Goal: Transaction & Acquisition: Purchase product/service

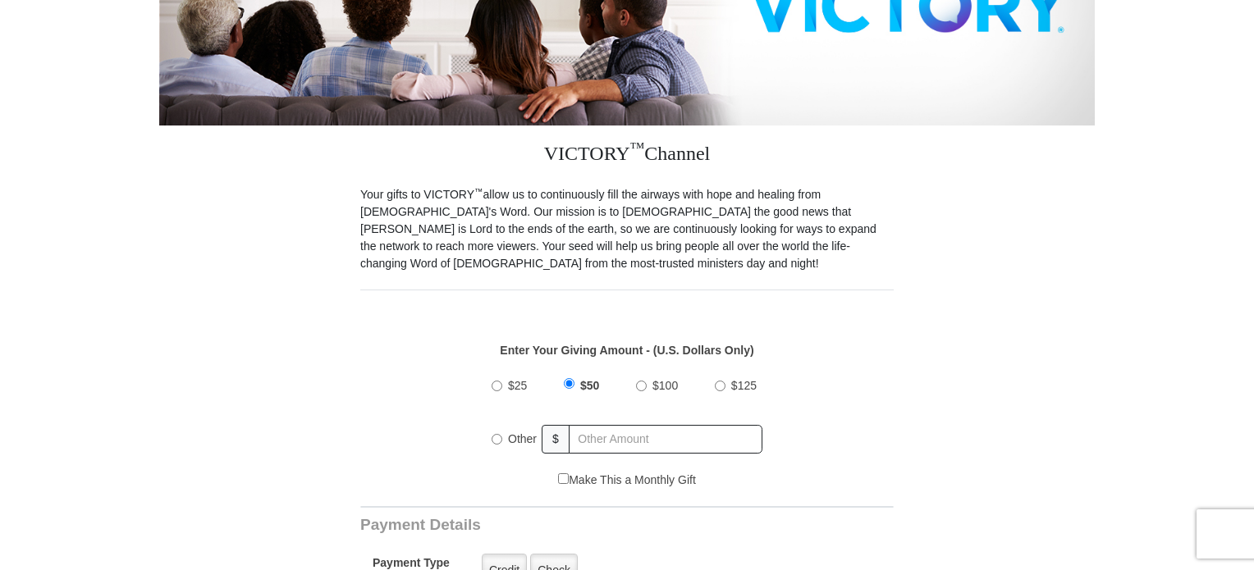
click at [501, 434] on input "Other" at bounding box center [497, 439] width 11 height 11
radio input "true"
click at [601, 425] on input "text" at bounding box center [666, 439] width 192 height 29
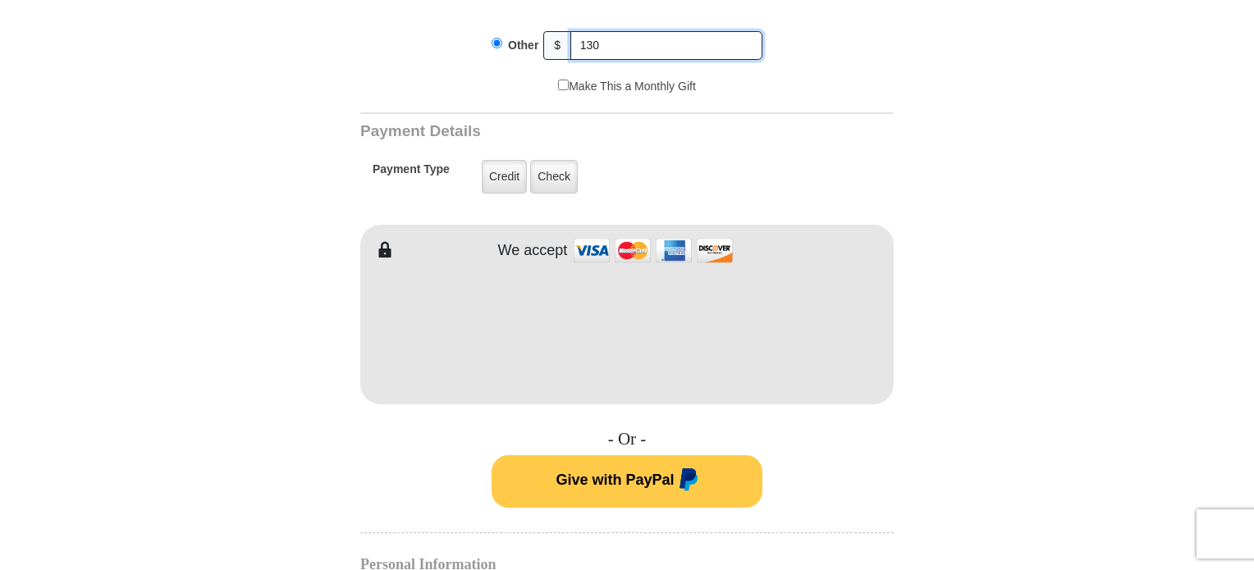
scroll to position [739, 0]
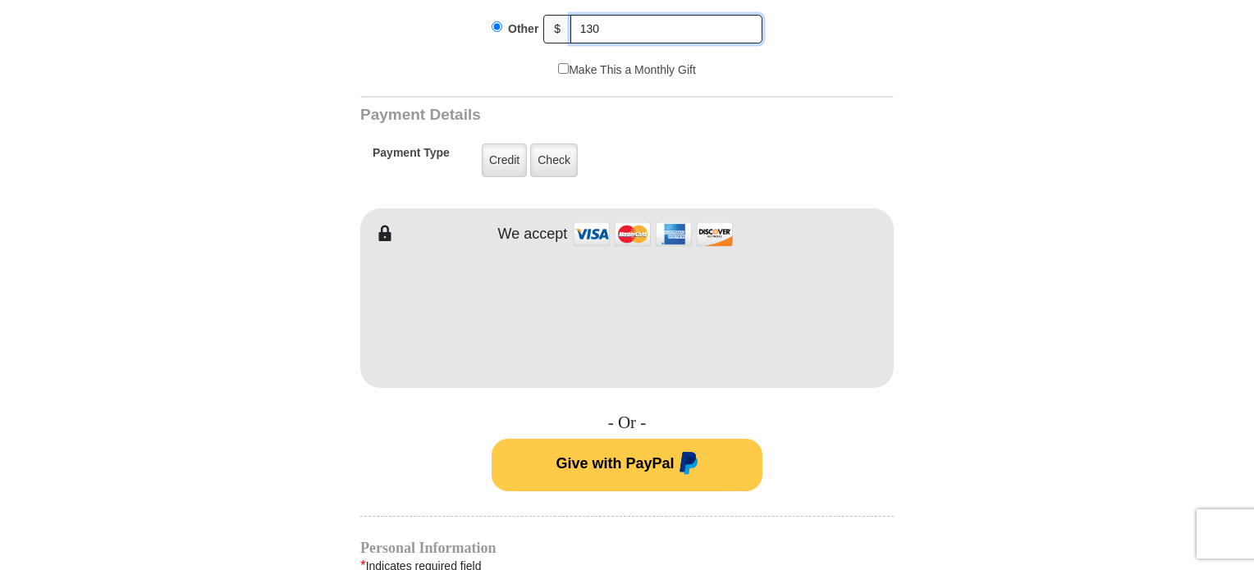
type input "130"
type input "Pat"
type input "[PERSON_NAME]"
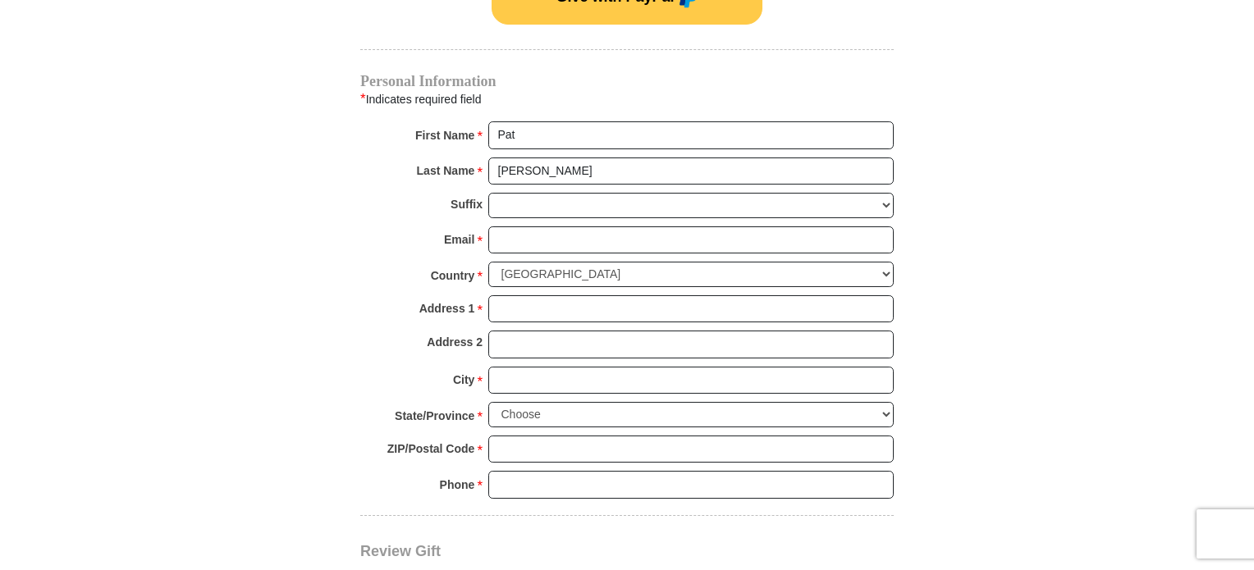
scroll to position [1231, 0]
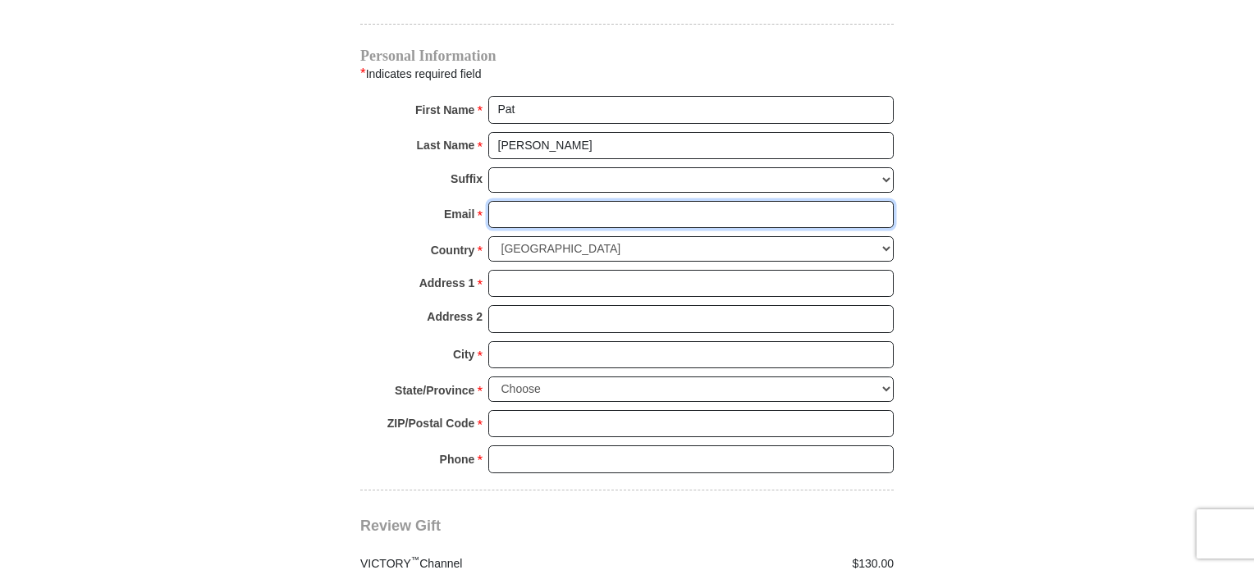
click at [531, 201] on input "Email *" at bounding box center [690, 215] width 405 height 28
type input "plcarter@familynet.net"
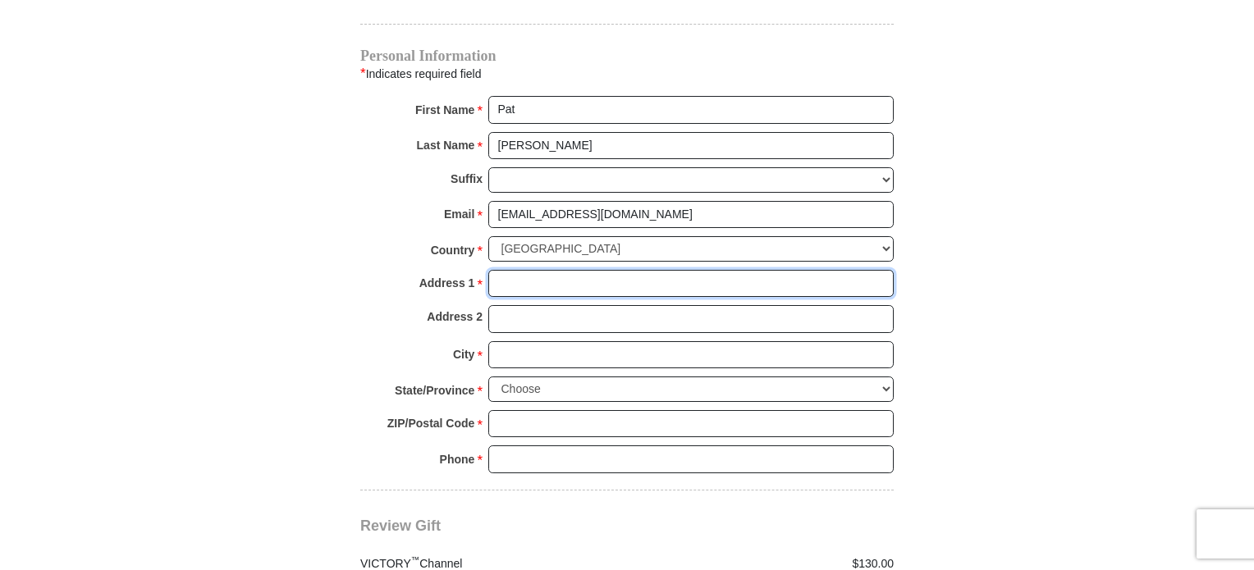
type input "429 State Line Rd."
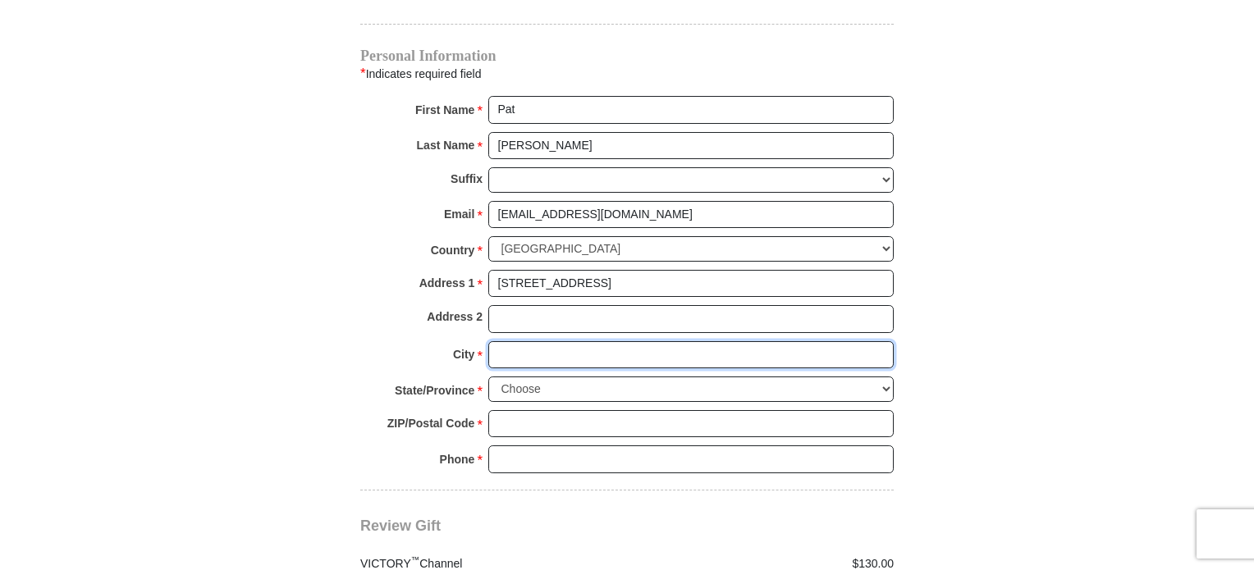
type input "KIRBYVILLE"
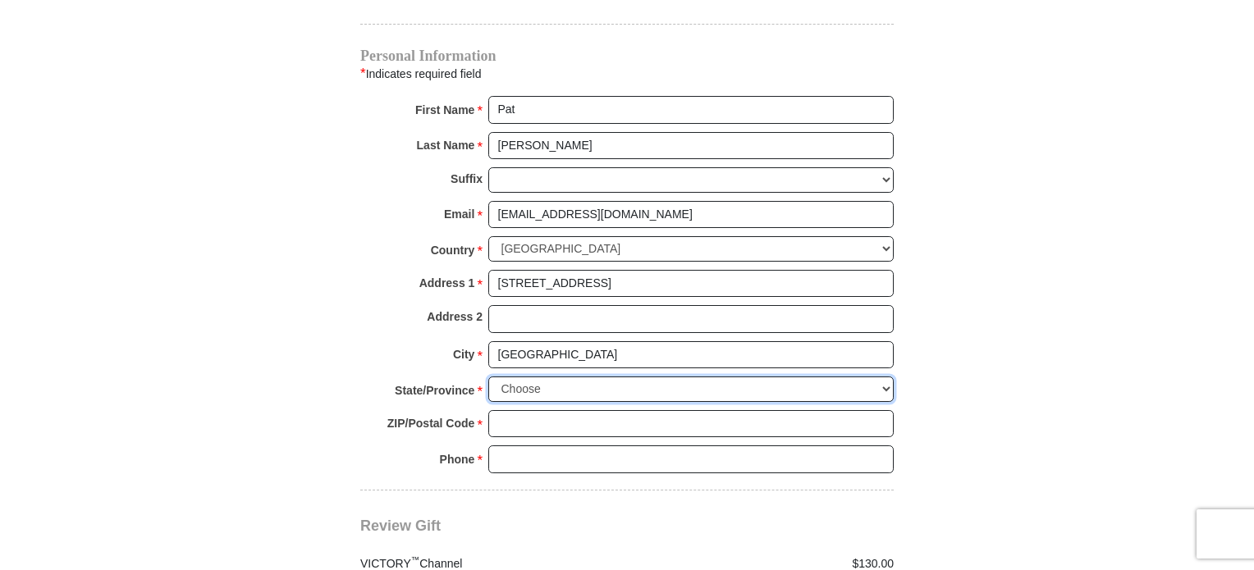
select select "MO"
type input "65679-8265"
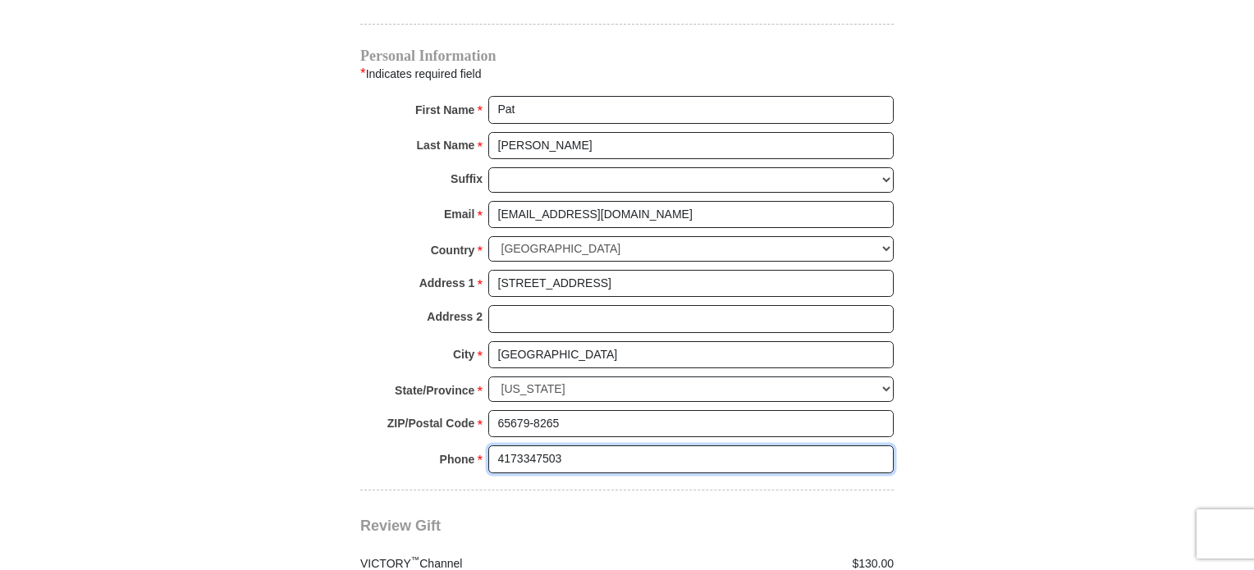
click at [567, 446] on input "4173347503" at bounding box center [690, 460] width 405 height 28
type input "4172512979"
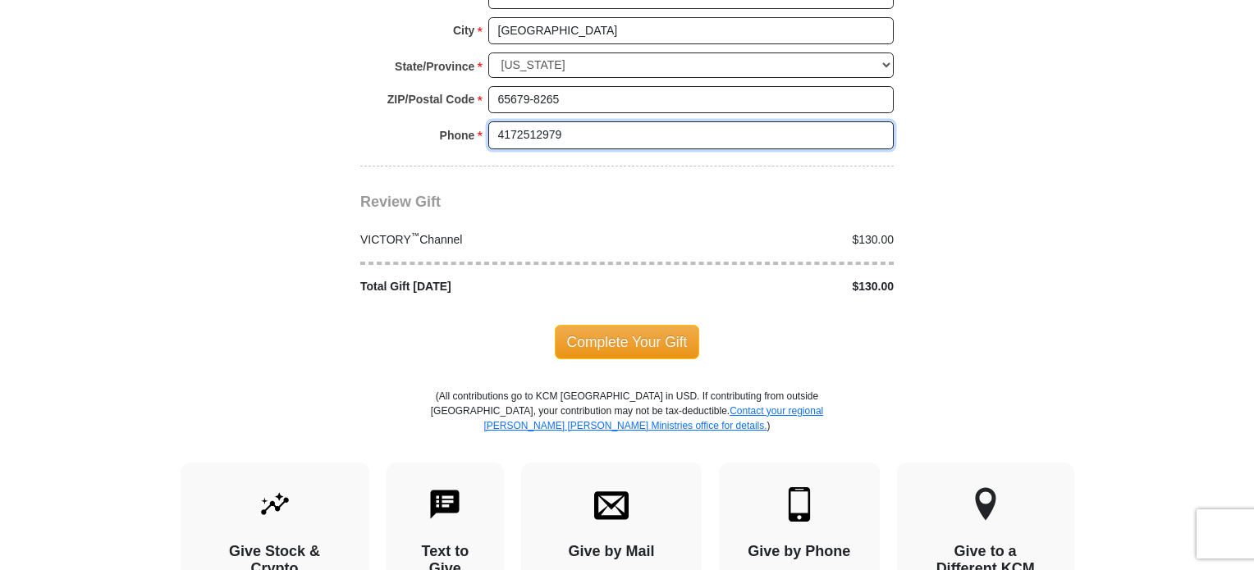
scroll to position [1560, 0]
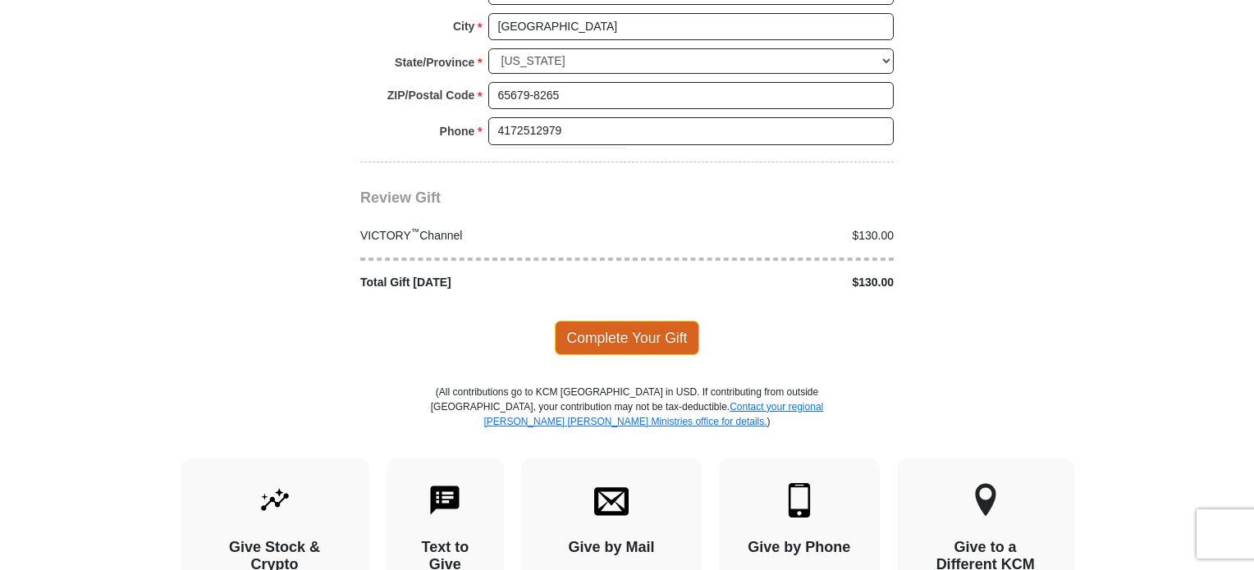
click at [621, 324] on span "Complete Your Gift" at bounding box center [627, 338] width 145 height 34
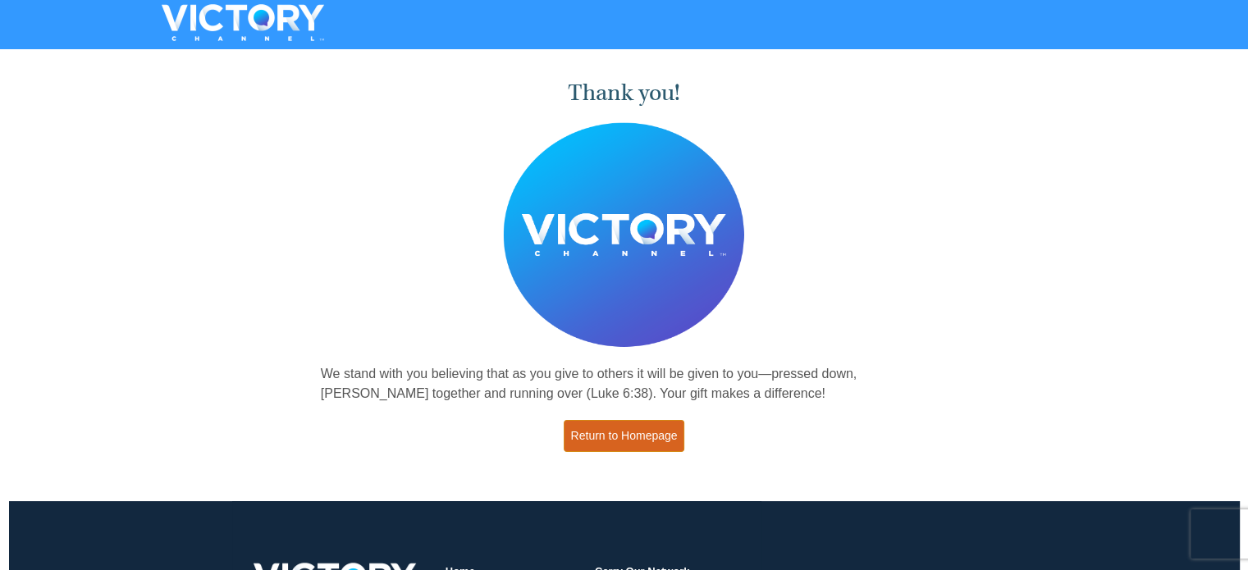
click at [647, 429] on link "Return to Homepage" at bounding box center [624, 436] width 121 height 32
